Goal: Task Accomplishment & Management: Use online tool/utility

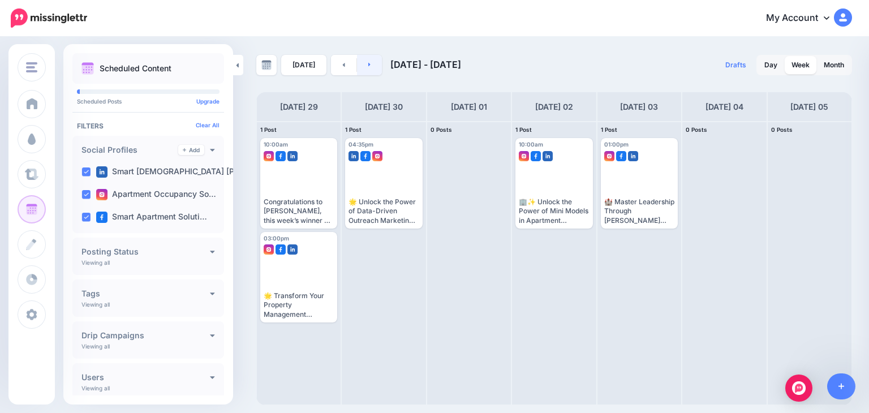
click at [368, 62] on icon at bounding box center [369, 64] width 3 height 7
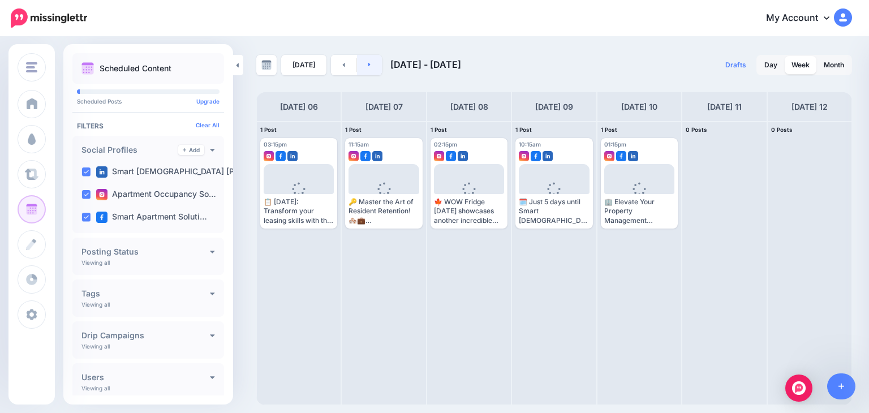
click at [368, 62] on icon at bounding box center [369, 64] width 3 height 7
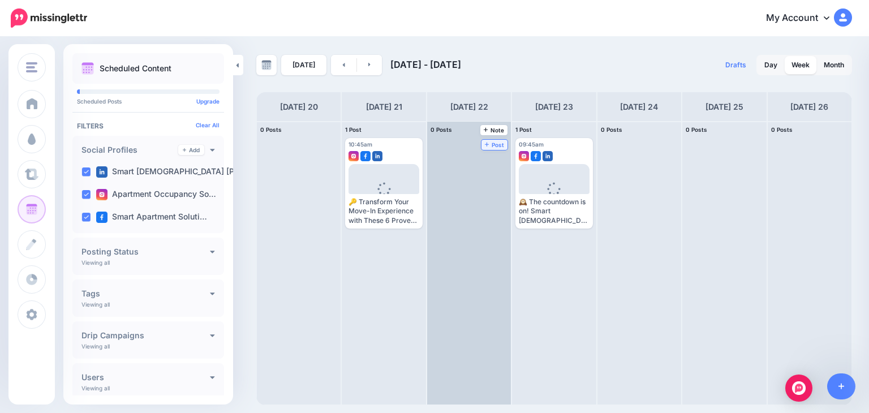
click at [481, 140] on link "Post" at bounding box center [494, 145] width 27 height 10
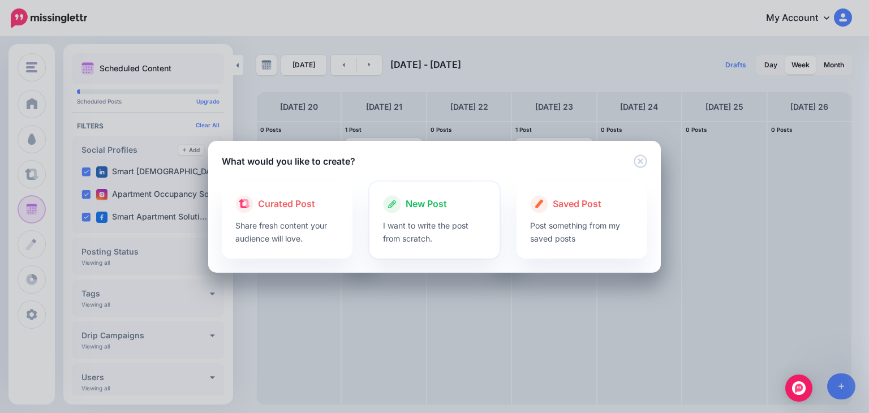
click at [432, 216] on div at bounding box center [435, 216] width 104 height 6
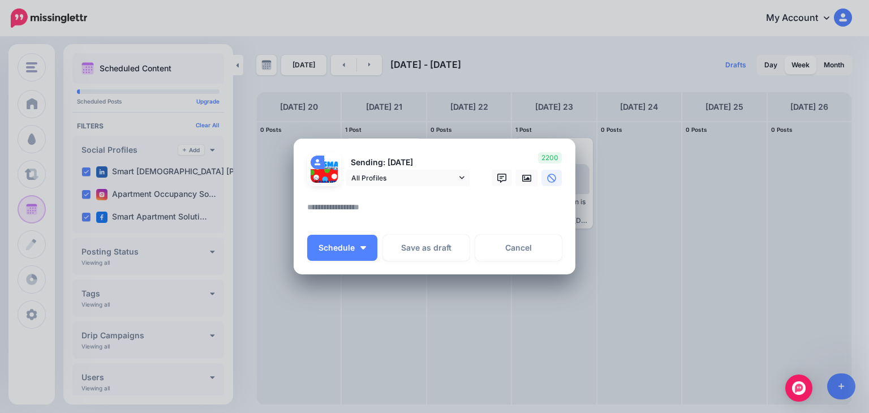
click at [402, 208] on textarea at bounding box center [437, 211] width 260 height 22
paste textarea "**********"
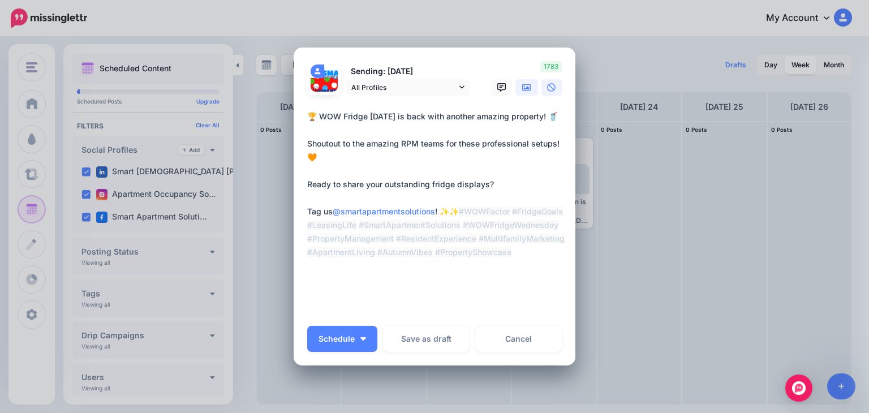
type textarea "**********"
click at [522, 88] on icon at bounding box center [526, 87] width 9 height 9
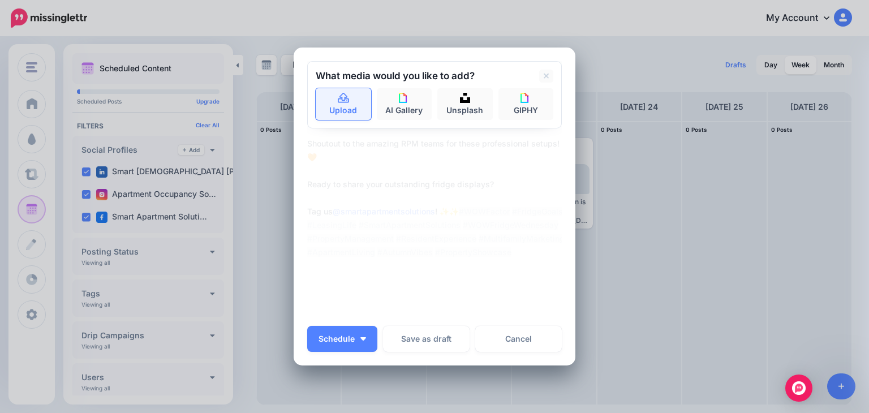
click at [323, 95] on link "Upload" at bounding box center [343, 104] width 55 height 32
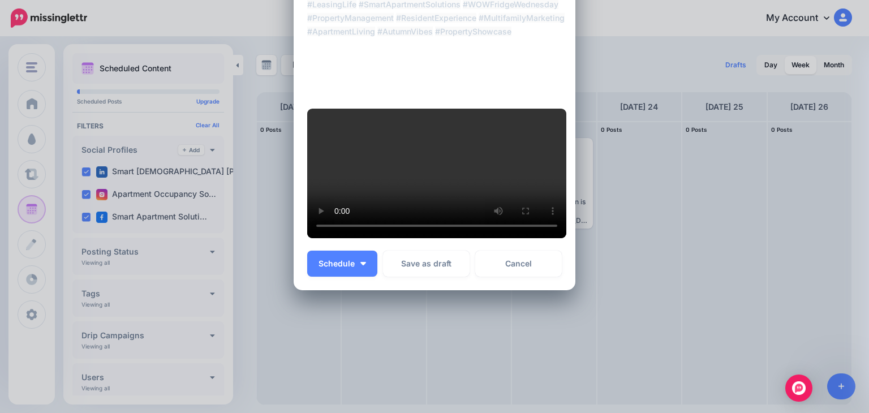
scroll to position [318, 0]
click at [347, 264] on span "Schedule" at bounding box center [337, 264] width 36 height 8
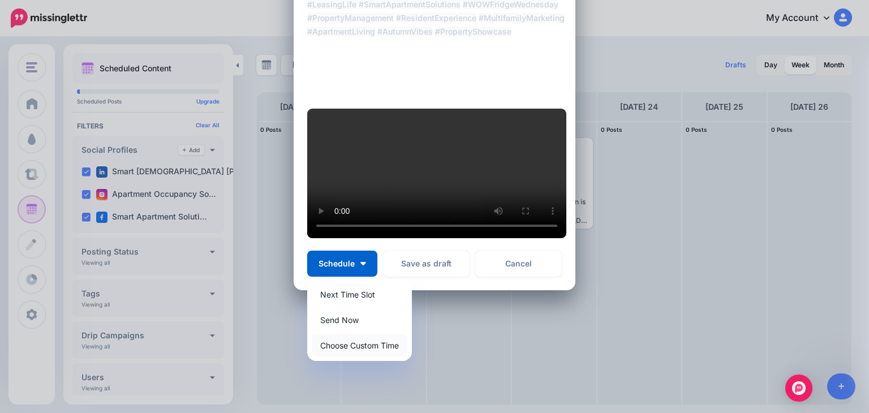
click at [346, 350] on link "Choose Custom Time" at bounding box center [360, 345] width 96 height 22
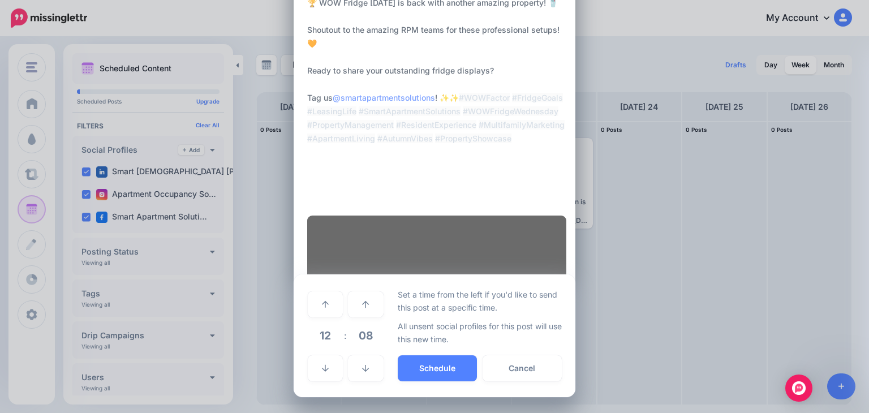
scroll to position [210, 0]
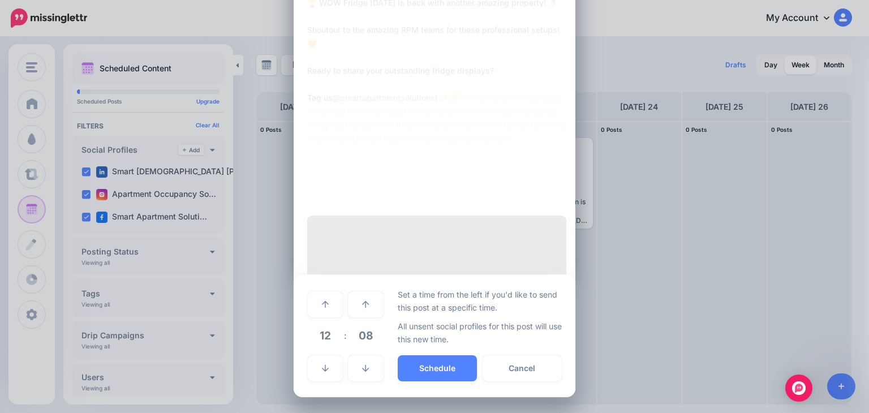
drag, startPoint x: 346, startPoint y: 350, endPoint x: 552, endPoint y: 347, distance: 205.4
click at [552, 347] on div "Set a time from the left if you'd like to send this post at a specific time. Al…" at bounding box center [480, 336] width 165 height 96
click at [322, 300] on icon at bounding box center [325, 304] width 7 height 8
click at [366, 309] on link at bounding box center [365, 304] width 35 height 26
click at [366, 308] on link at bounding box center [365, 304] width 35 height 26
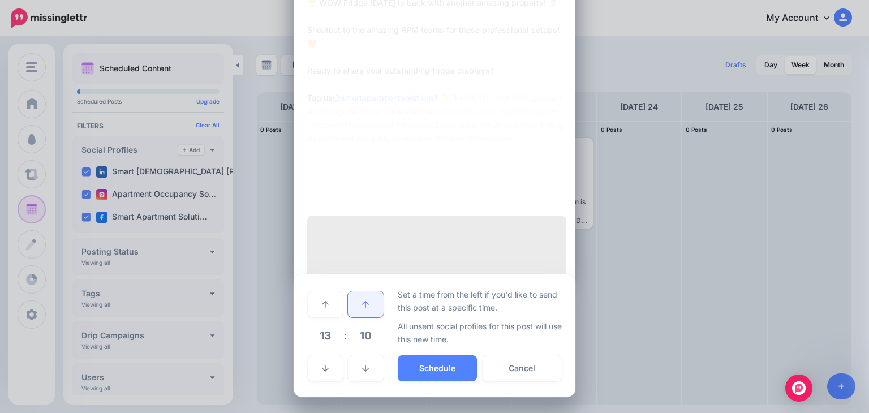
click at [364, 306] on link at bounding box center [365, 304] width 35 height 26
click at [364, 306] on icon at bounding box center [365, 304] width 7 height 8
click at [362, 304] on icon at bounding box center [365, 304] width 7 height 8
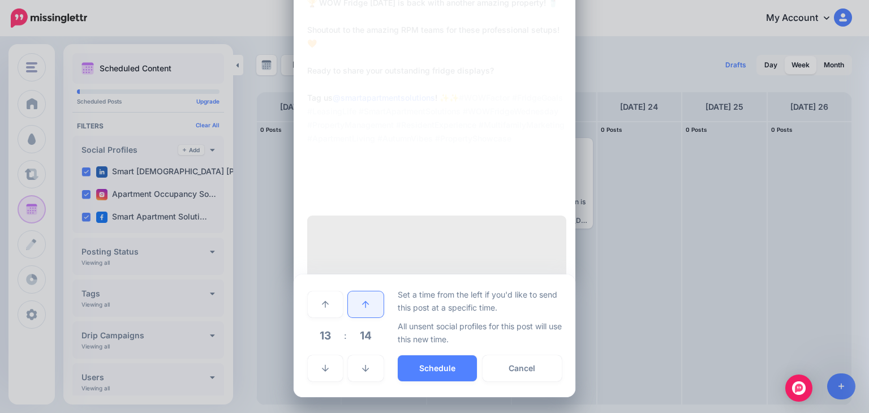
click at [362, 304] on icon at bounding box center [365, 304] width 7 height 8
click at [362, 300] on icon at bounding box center [365, 304] width 7 height 8
click at [360, 298] on link at bounding box center [365, 304] width 35 height 26
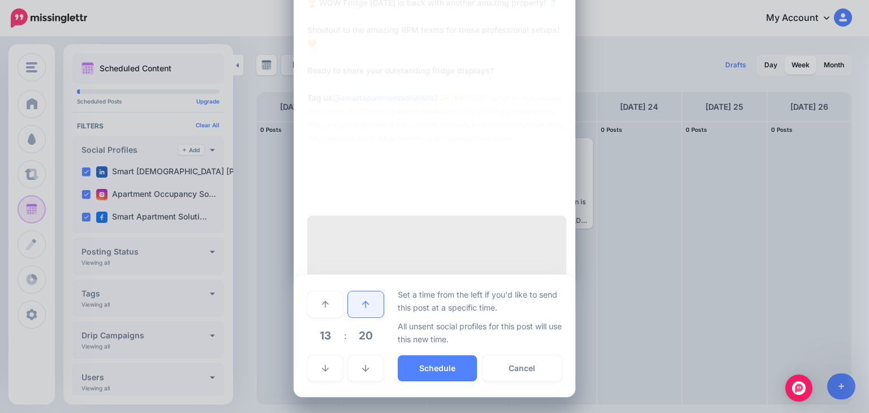
click at [360, 299] on link at bounding box center [365, 304] width 35 height 26
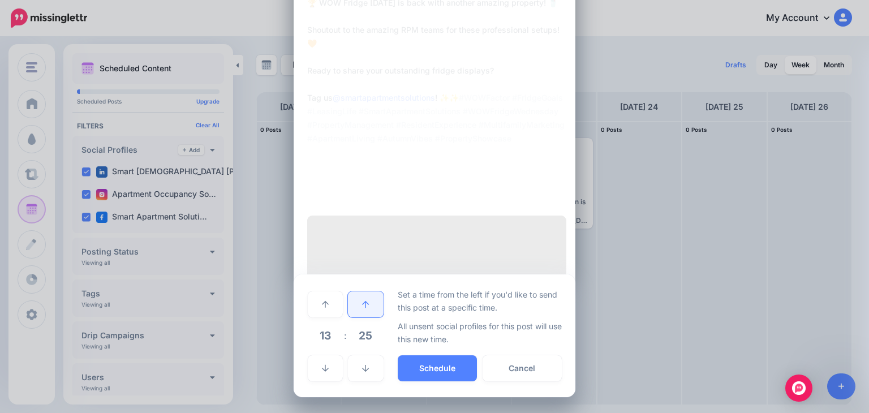
click at [360, 298] on link at bounding box center [365, 304] width 35 height 26
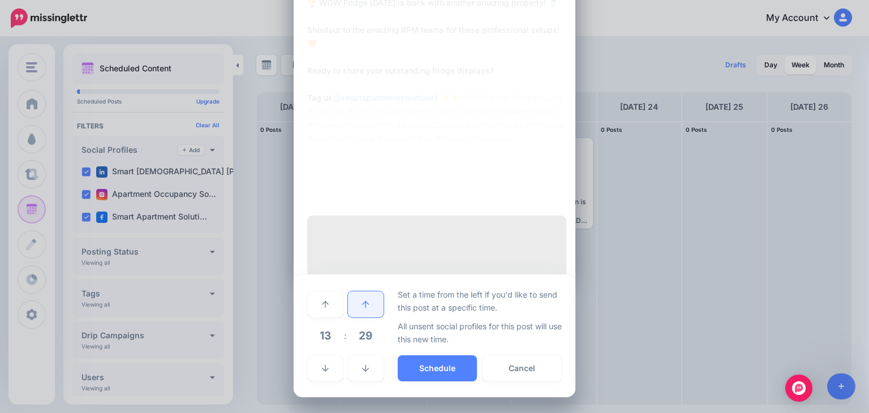
click at [360, 298] on link at bounding box center [365, 304] width 35 height 26
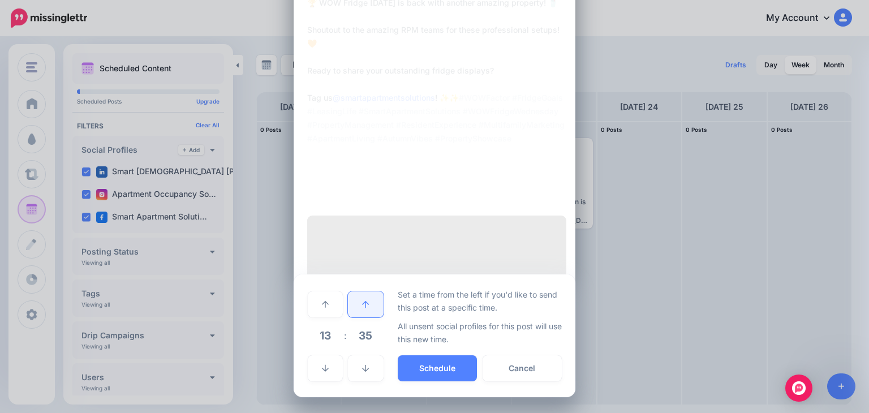
click at [360, 298] on link at bounding box center [365, 304] width 35 height 26
click at [359, 298] on link at bounding box center [365, 304] width 35 height 26
click at [359, 297] on link at bounding box center [365, 304] width 35 height 26
click at [359, 298] on link at bounding box center [365, 304] width 35 height 26
click at [359, 297] on link at bounding box center [365, 304] width 35 height 26
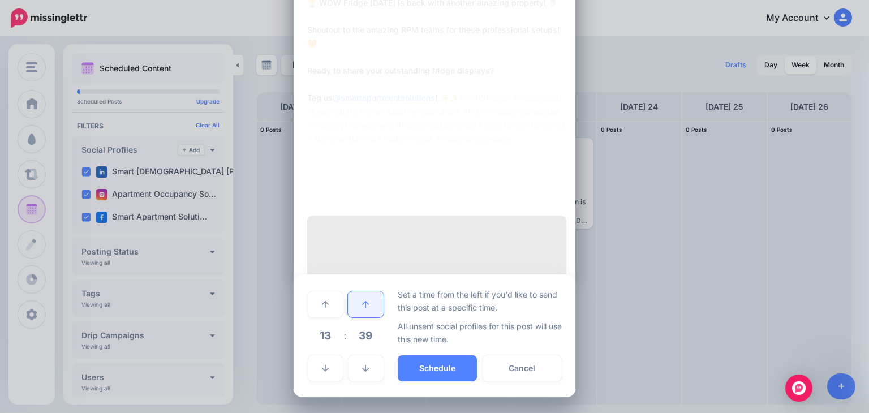
click at [359, 297] on link at bounding box center [365, 304] width 35 height 26
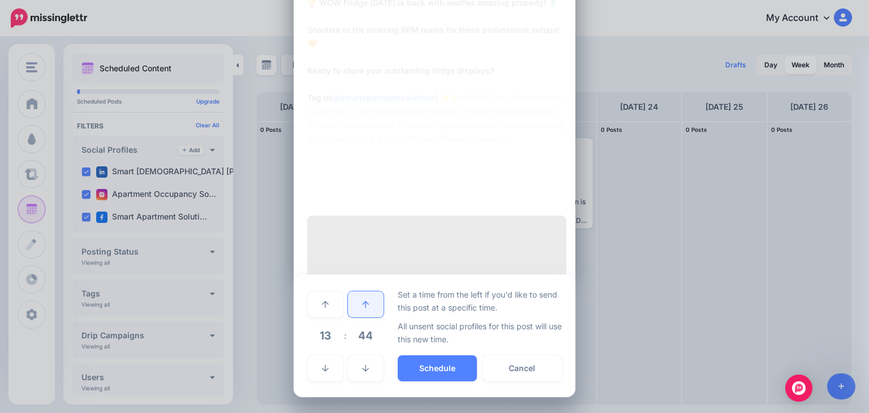
click at [360, 299] on link at bounding box center [365, 304] width 35 height 26
click at [368, 362] on link at bounding box center [365, 368] width 35 height 26
click at [432, 365] on button "Schedule" at bounding box center [437, 368] width 79 height 26
